Goal: Check status: Check status

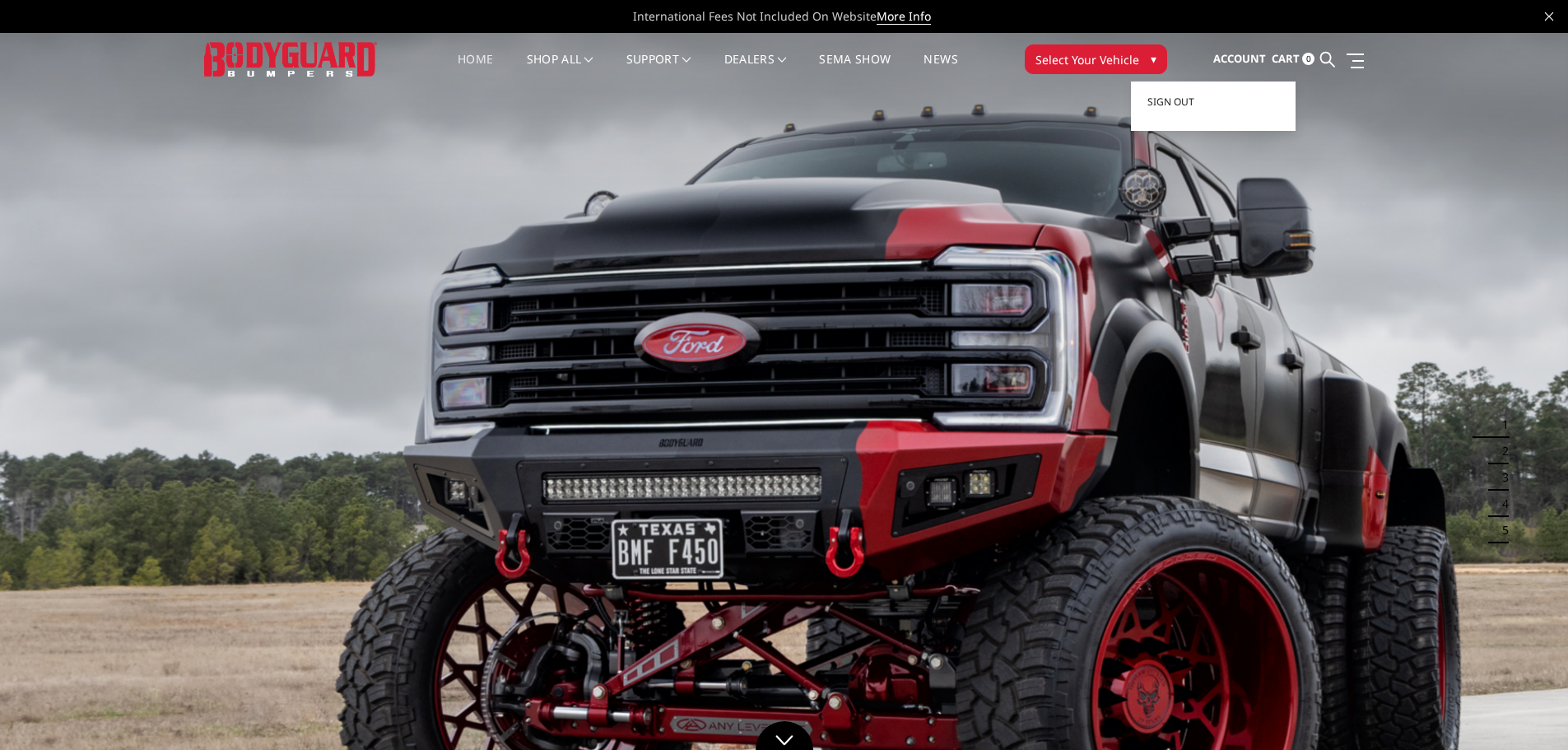
click at [1244, 58] on span "Account" at bounding box center [1240, 58] width 52 height 15
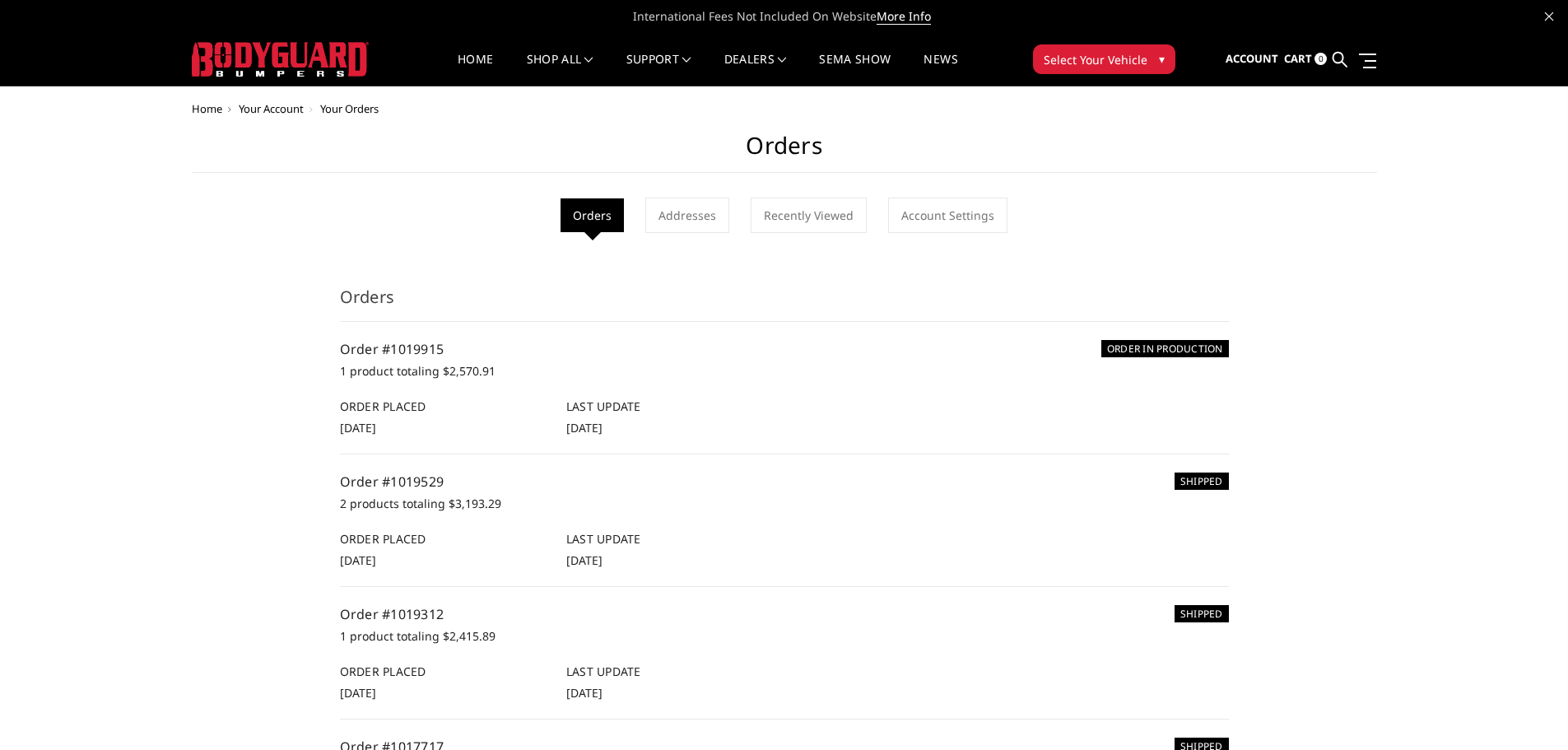
click at [312, 61] on img at bounding box center [280, 59] width 177 height 35
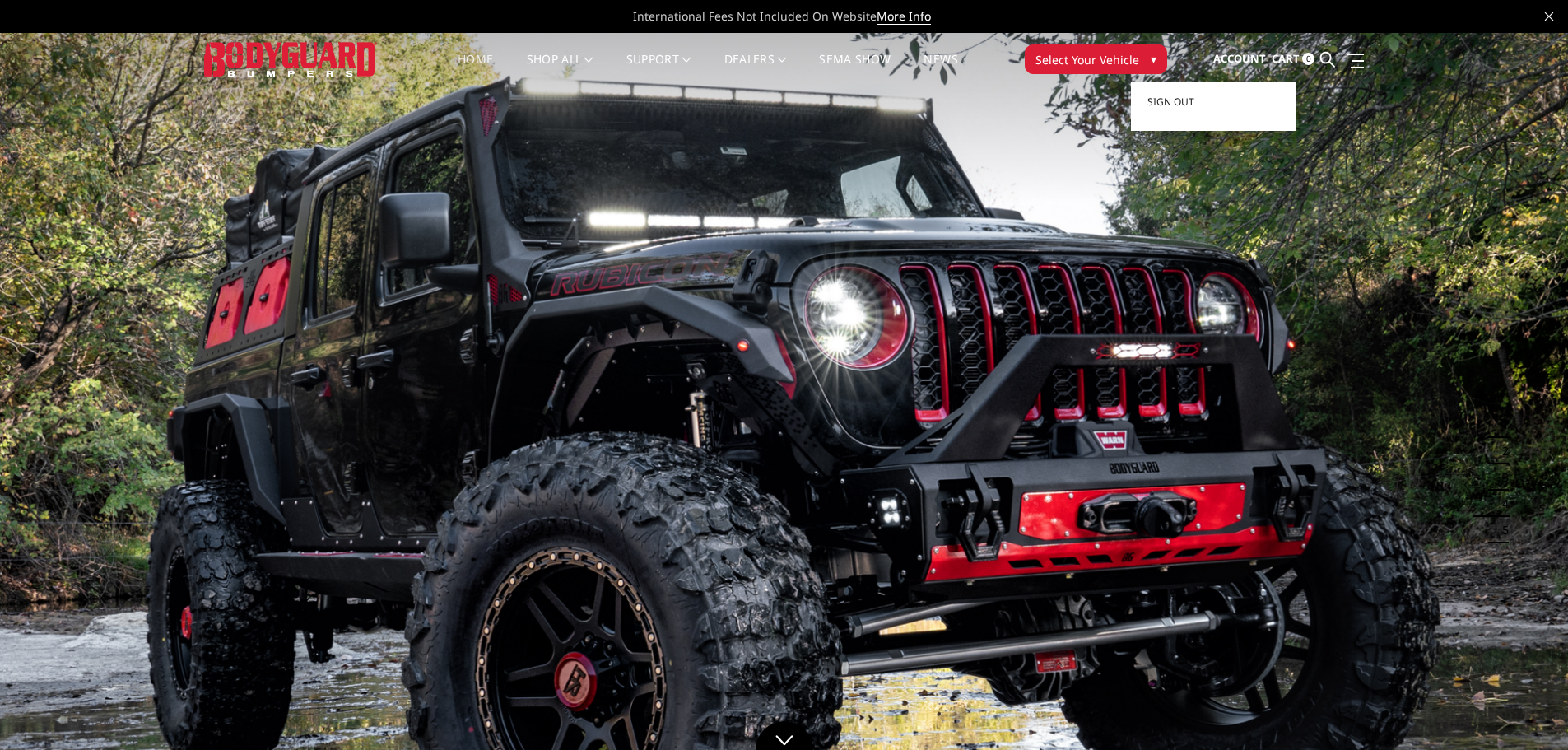
click at [1243, 58] on span "Account" at bounding box center [1240, 58] width 52 height 15
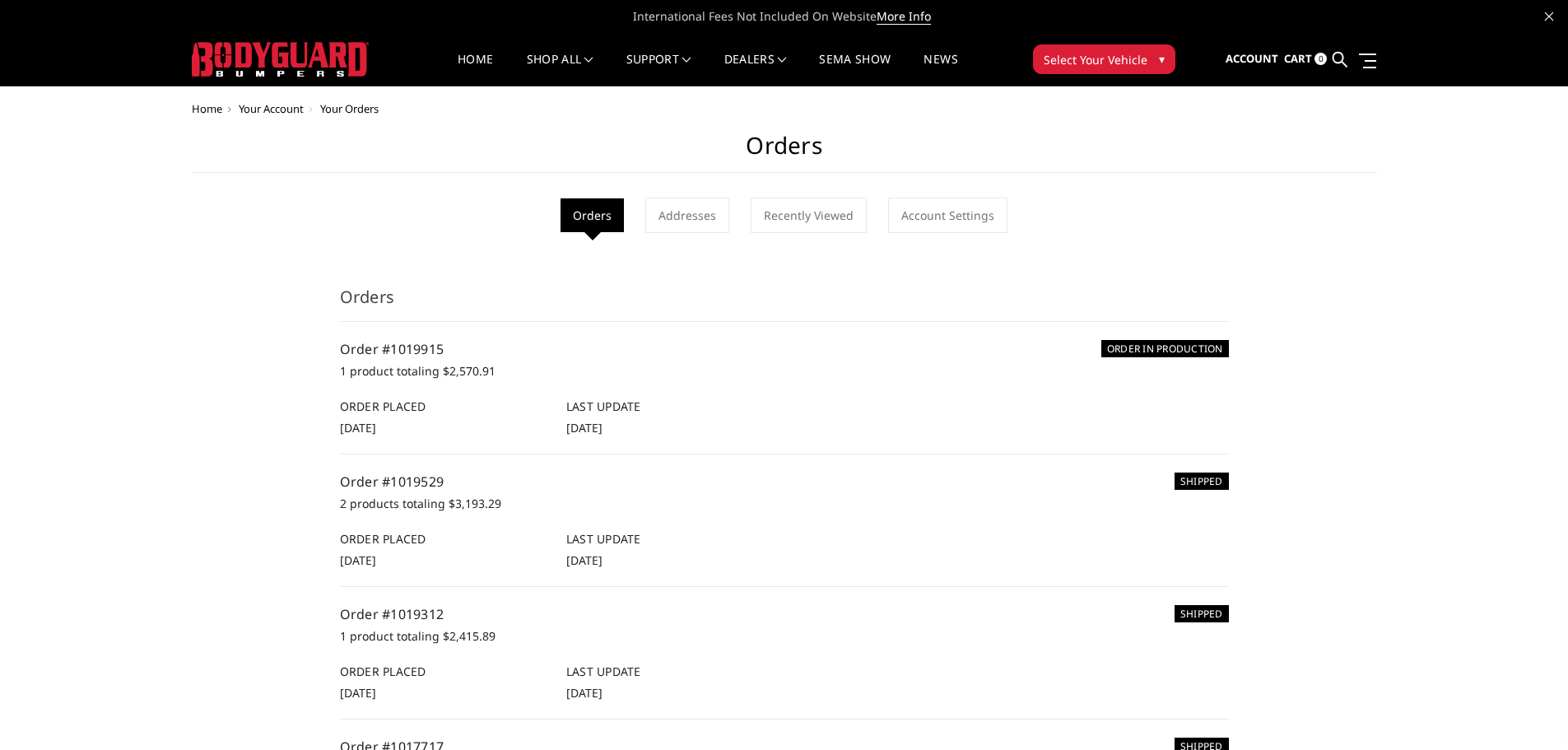
click at [295, 49] on img at bounding box center [280, 59] width 177 height 35
